Goal: Task Accomplishment & Management: Manage account settings

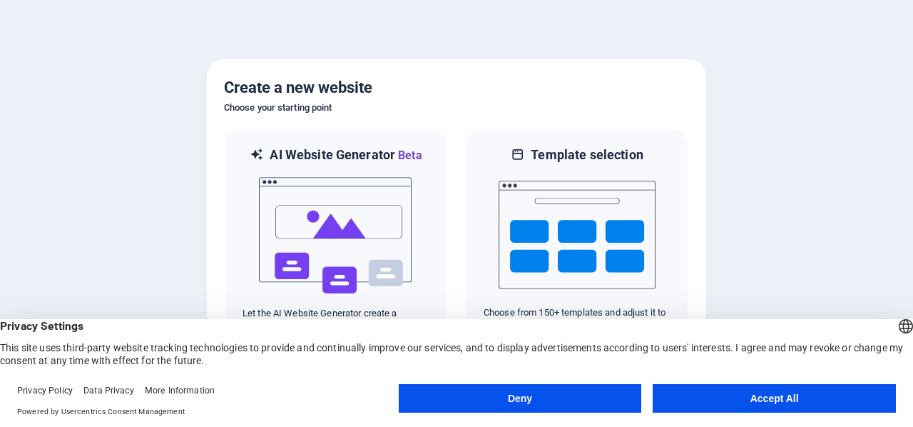
click at [751, 395] on button "Accept All" at bounding box center [774, 398] width 243 height 29
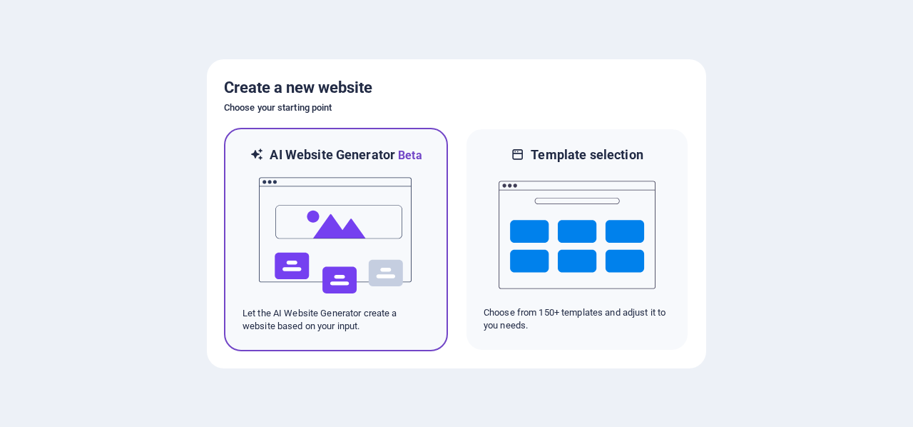
click at [397, 191] on img at bounding box center [336, 235] width 157 height 143
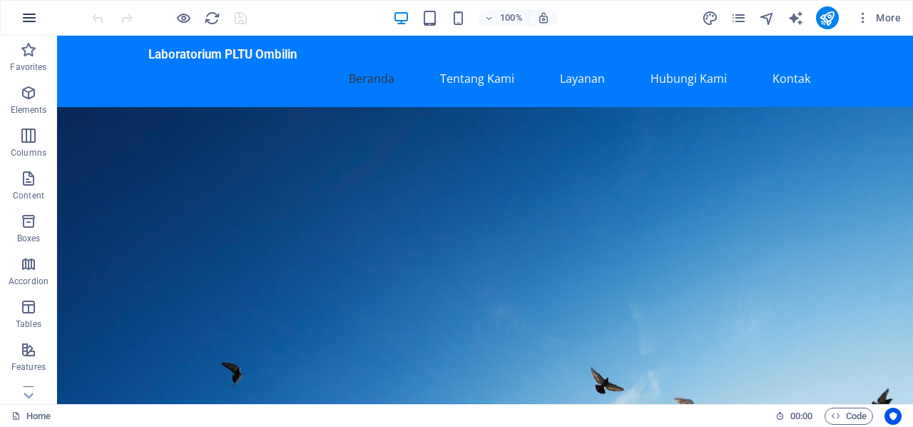
click at [34, 14] on icon "button" at bounding box center [29, 17] width 17 height 17
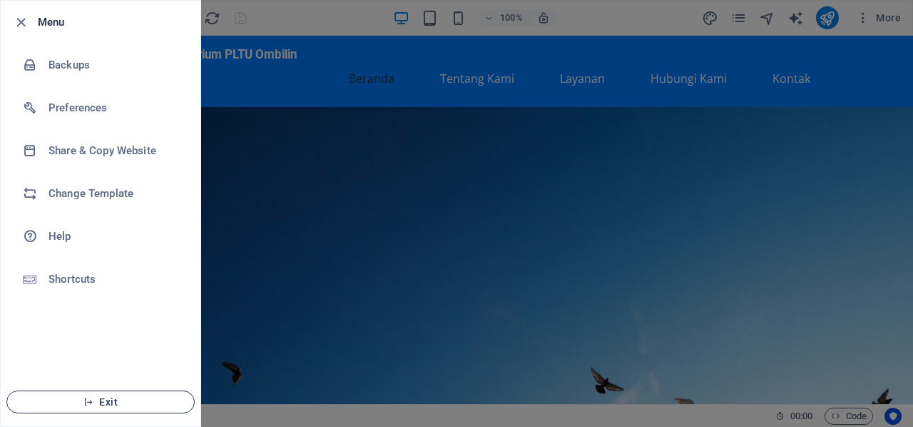
click at [133, 405] on span "Exit" at bounding box center [101, 401] width 164 height 11
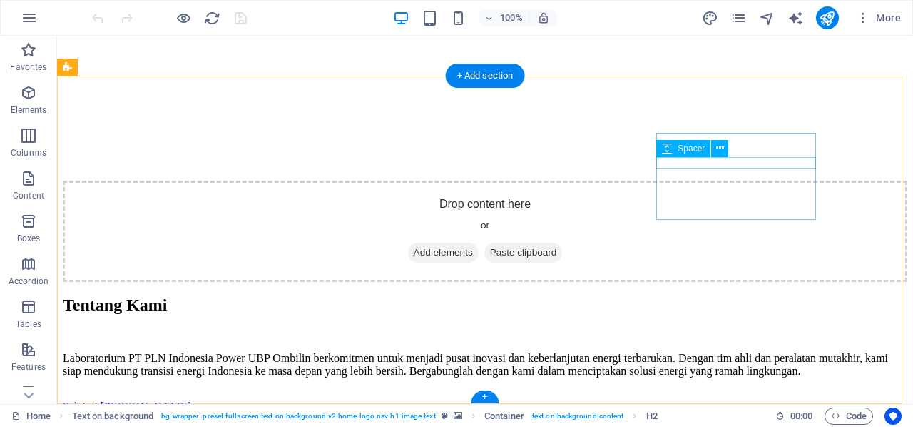
scroll to position [1905, 0]
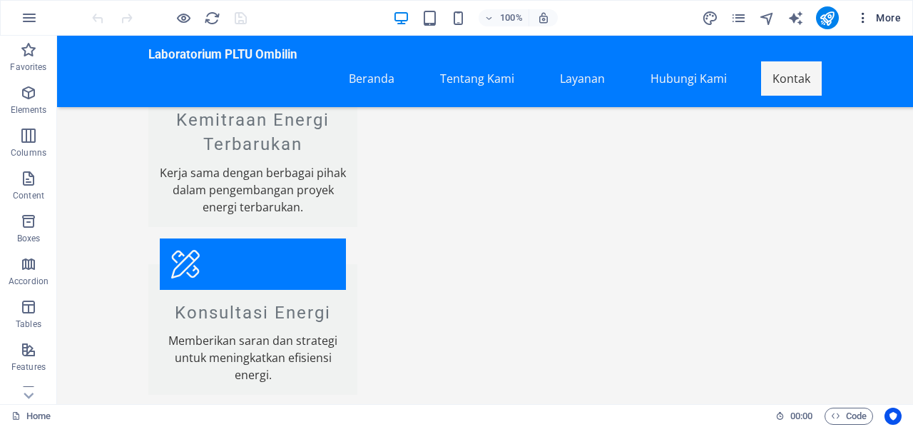
click at [871, 11] on icon "button" at bounding box center [863, 18] width 14 height 14
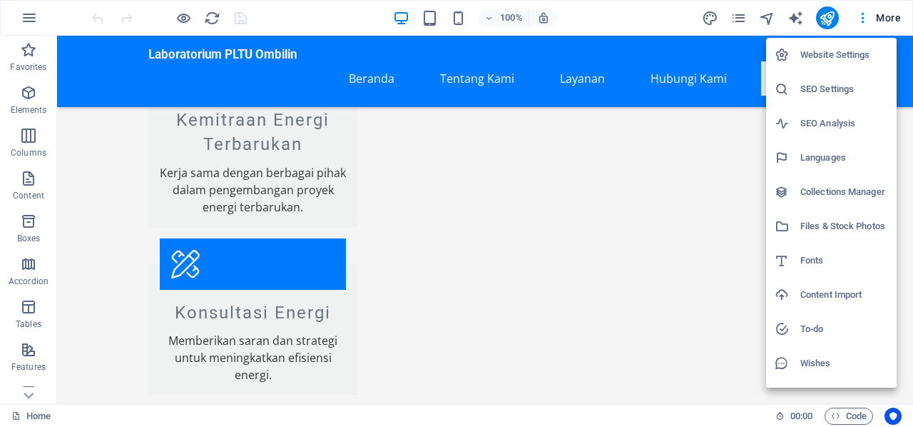
click at [97, 143] on div at bounding box center [456, 213] width 913 height 427
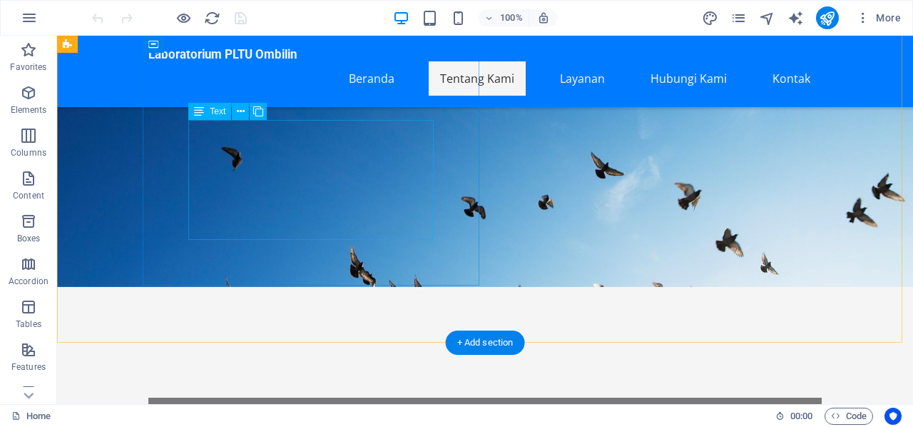
scroll to position [0, 0]
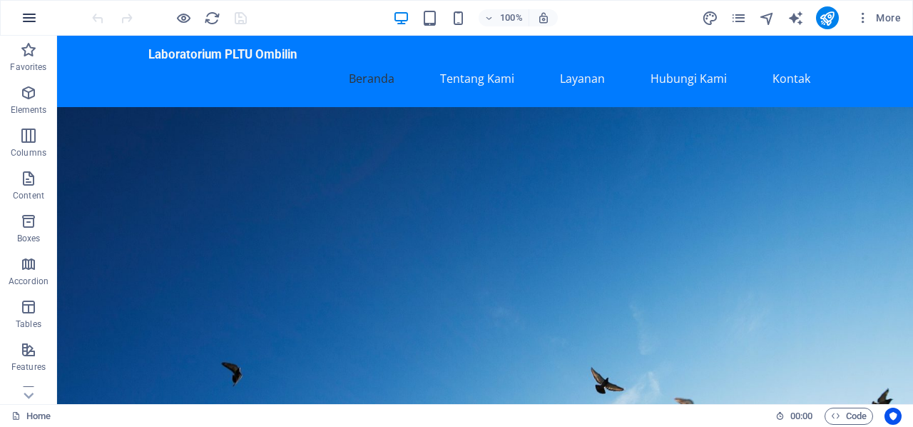
click at [29, 18] on icon "button" at bounding box center [29, 17] width 17 height 17
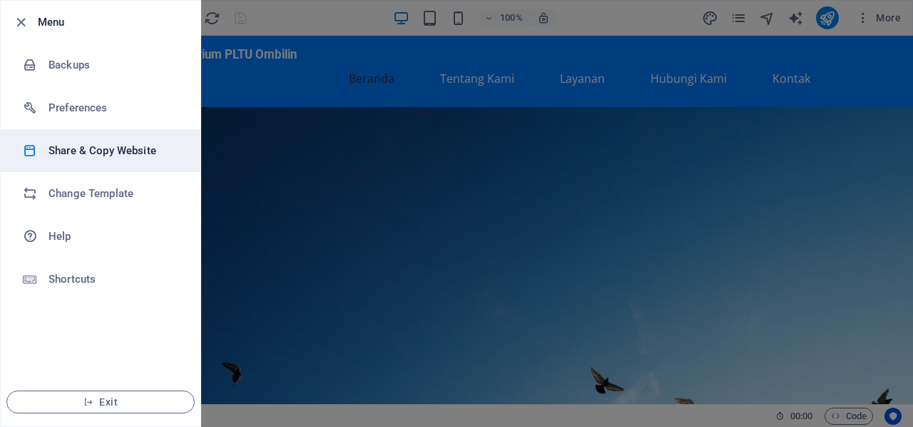
click at [111, 145] on h6 "Share & Copy Website" at bounding box center [115, 150] width 132 height 17
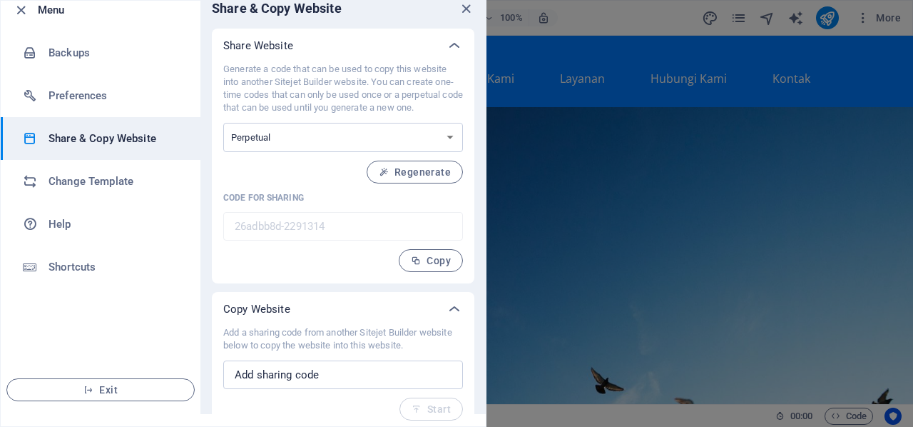
scroll to position [17, 0]
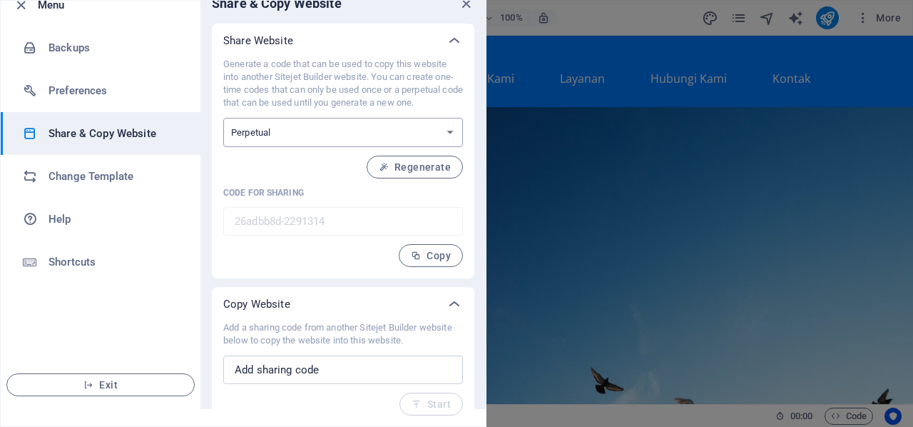
click at [346, 129] on select "One-time Perpetual" at bounding box center [343, 132] width 240 height 29
click at [270, 246] on div "Generate a code that can be used to copy this website into another Sitejet Buil…" at bounding box center [343, 162] width 240 height 209
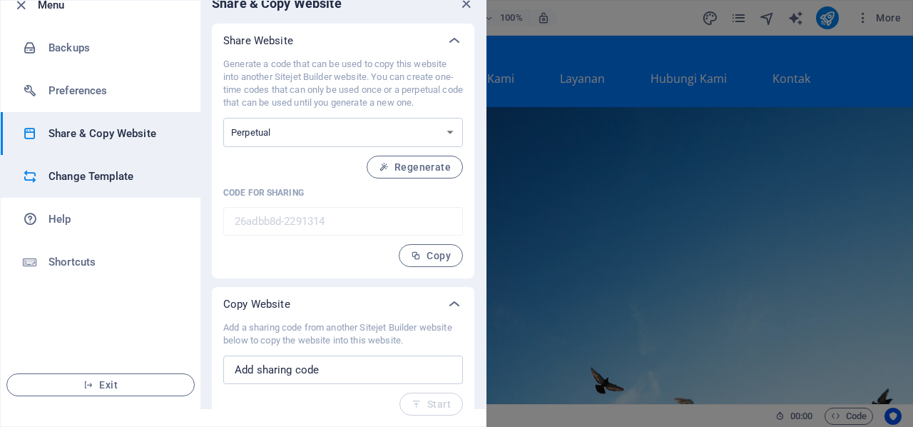
click at [114, 170] on h6 "Change Template" at bounding box center [115, 176] width 132 height 17
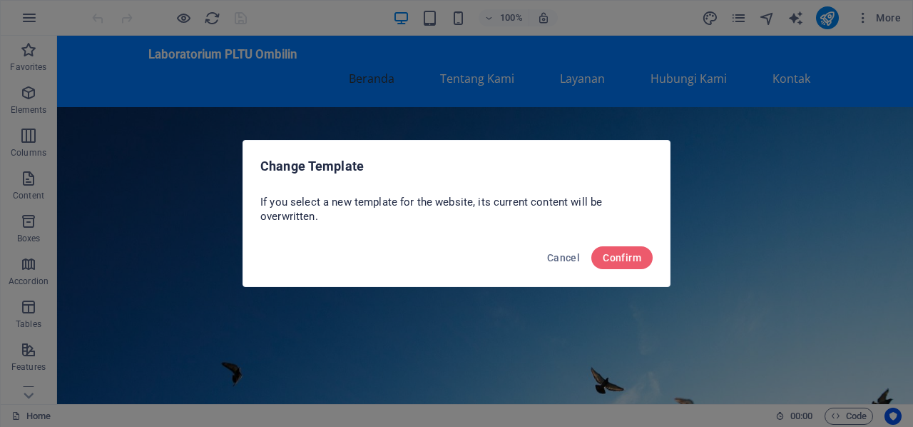
scroll to position [0, 0]
click at [564, 250] on button "Cancel" at bounding box center [564, 257] width 44 height 23
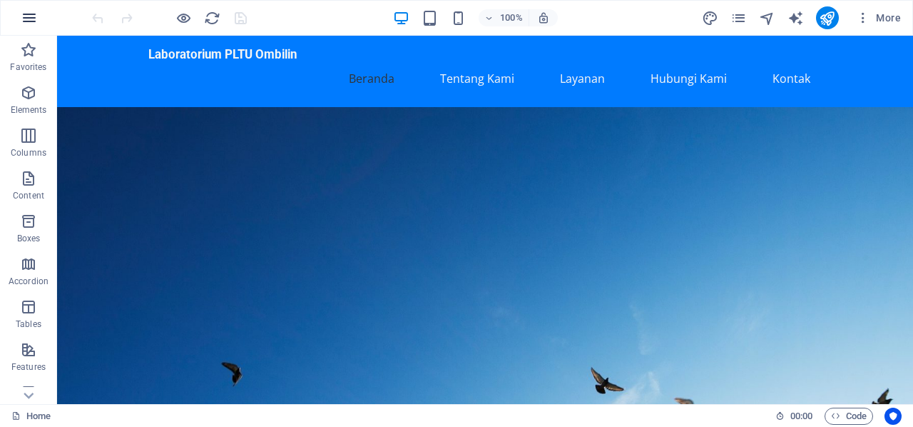
click at [31, 16] on icon "button" at bounding box center [29, 17] width 17 height 17
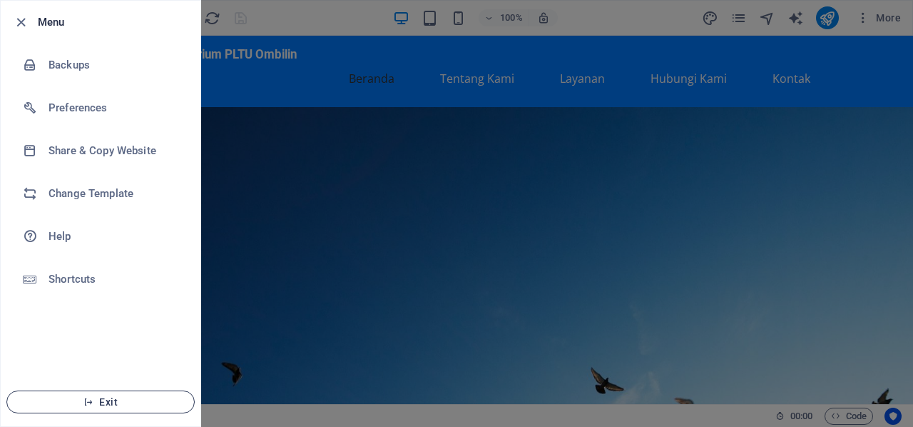
click at [76, 402] on span "Exit" at bounding box center [101, 401] width 164 height 11
